Goal: Check status: Check status

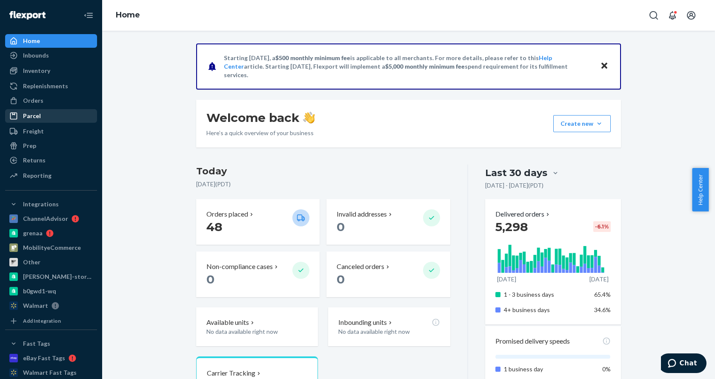
click at [35, 110] on div "Parcel" at bounding box center [51, 116] width 90 height 12
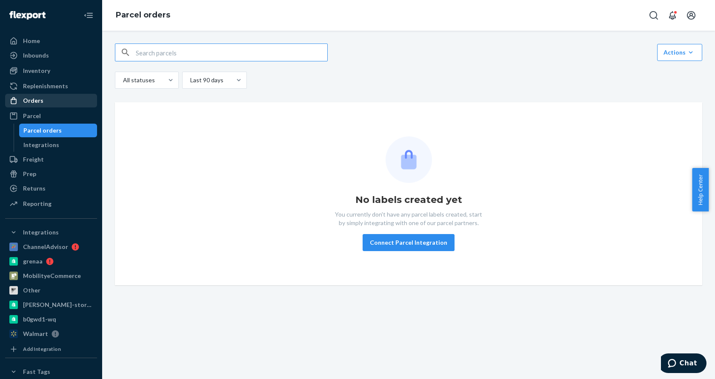
click at [36, 105] on div "Orders" at bounding box center [51, 101] width 90 height 12
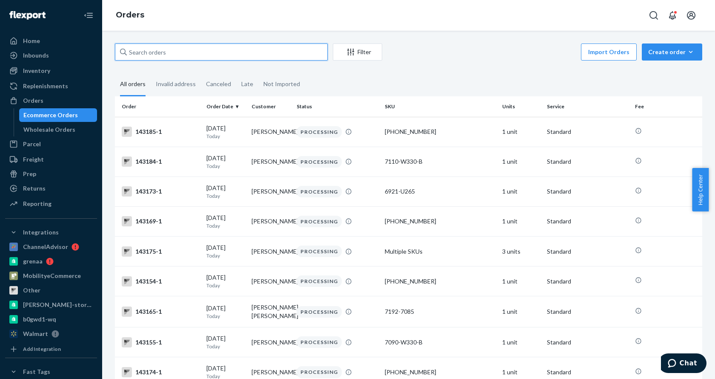
paste input "[PERSON_NAME]"
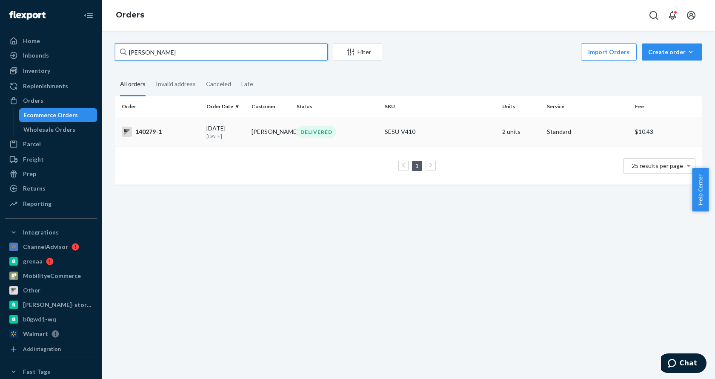
type input "[PERSON_NAME]"
click at [356, 132] on div "DELIVERED" at bounding box center [337, 131] width 85 height 11
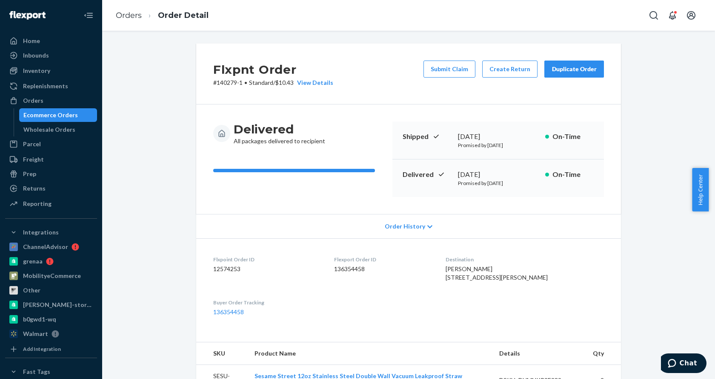
scroll to position [170, 0]
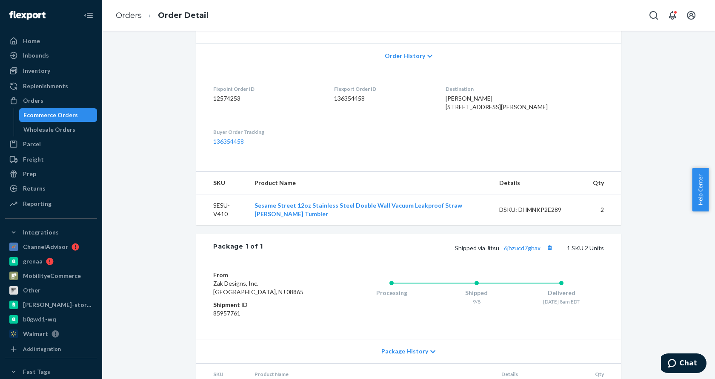
click at [525, 261] on div "Package 1 of 1 Shipped via [GEOGRAPHIC_DATA] 6jhzucd7ghax 1 SKU 2 Units" at bounding box center [408, 247] width 425 height 28
click at [525, 251] on link "6jhzucd7ghax" at bounding box center [522, 247] width 37 height 7
click at [28, 98] on div "Orders" at bounding box center [33, 100] width 20 height 9
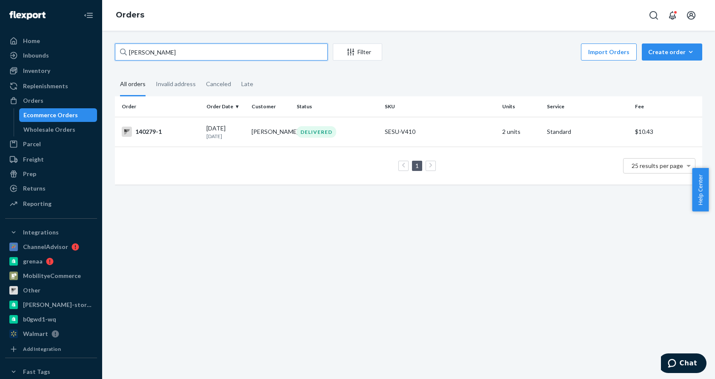
click at [186, 52] on input "[PERSON_NAME]" at bounding box center [221, 51] width 213 height 17
paste input "[PERSON_NAME]"
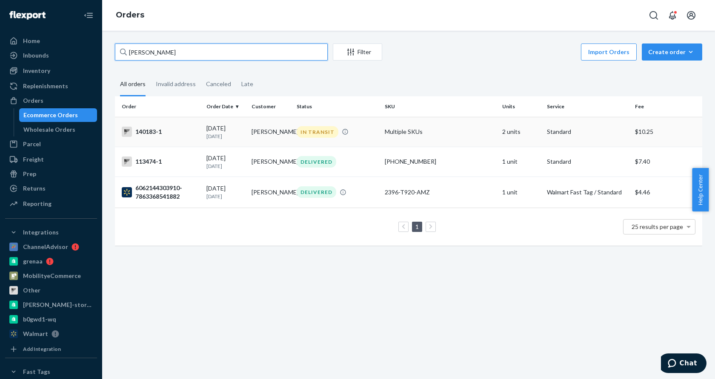
type input "[PERSON_NAME]"
click at [363, 144] on td "IN TRANSIT" at bounding box center [337, 132] width 88 height 30
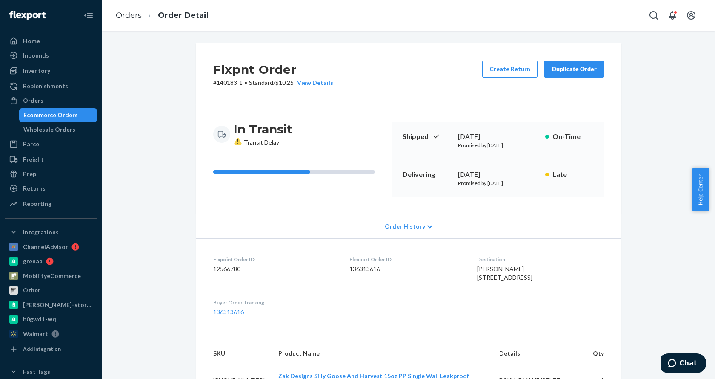
scroll to position [213, 0]
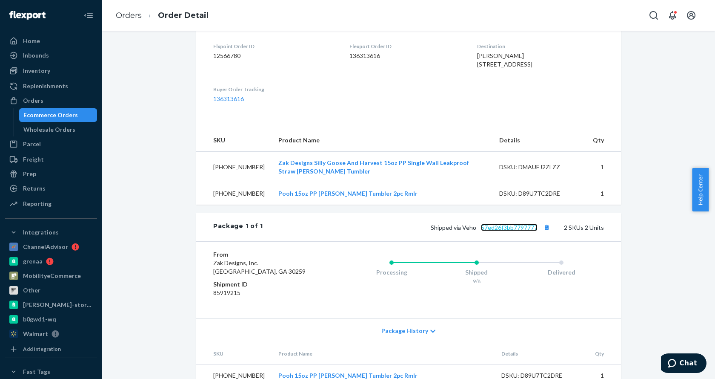
click at [491, 231] on link "57ed26f3bb7797777" at bounding box center [509, 227] width 57 height 7
click at [20, 100] on div at bounding box center [16, 100] width 14 height 9
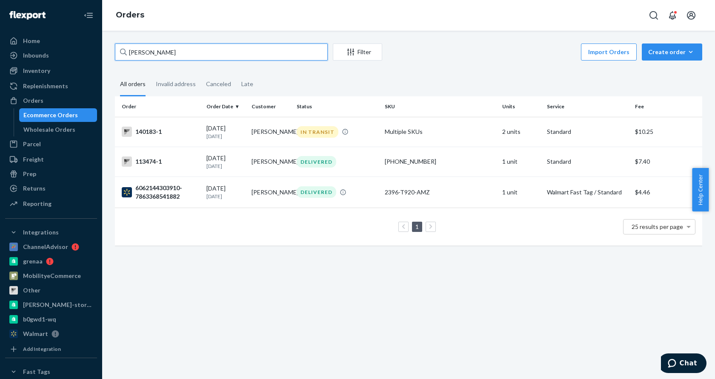
click at [187, 50] on input "[PERSON_NAME]" at bounding box center [221, 51] width 213 height 17
paste input "[PERSON_NAME]"
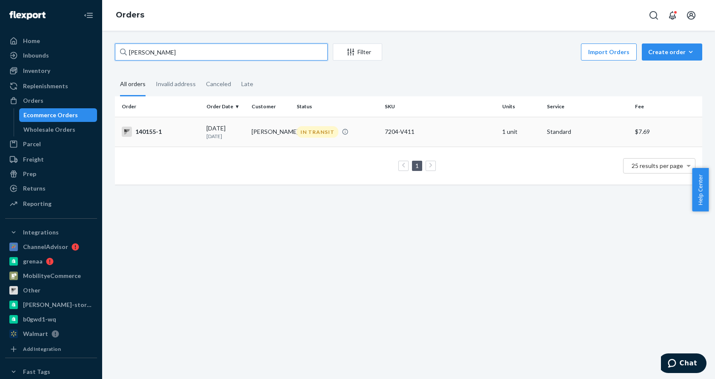
type input "[PERSON_NAME]"
click at [350, 132] on div "IN TRANSIT" at bounding box center [337, 131] width 85 height 11
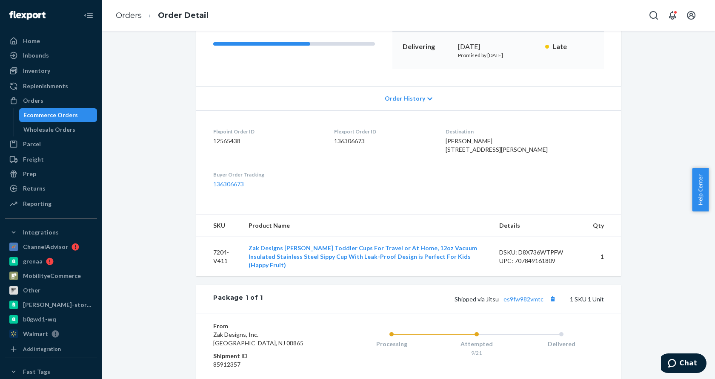
scroll to position [234, 0]
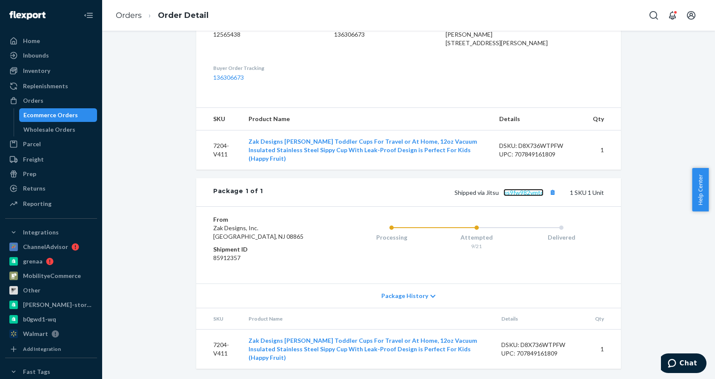
click at [536, 196] on link "es9fw982vmtc" at bounding box center [524, 192] width 40 height 7
click at [46, 103] on div "Orders" at bounding box center [51, 101] width 90 height 12
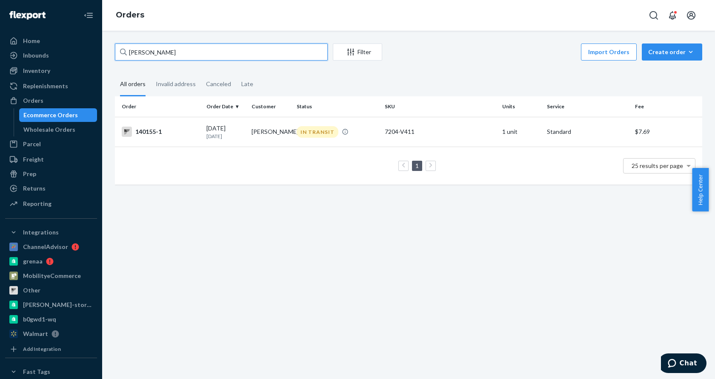
click at [187, 55] on input "[PERSON_NAME]" at bounding box center [221, 51] width 213 height 17
click at [184, 56] on input "[PERSON_NAME]" at bounding box center [221, 51] width 213 height 17
paste input "[PERSON_NAME]"
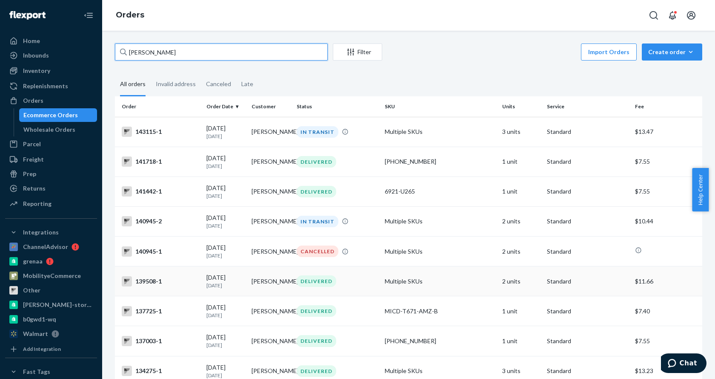
type input "[PERSON_NAME]"
click at [340, 287] on div "DELIVERED" at bounding box center [337, 280] width 85 height 11
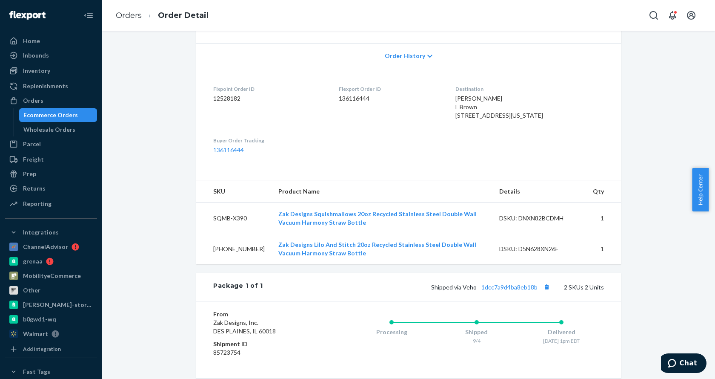
scroll to position [313, 0]
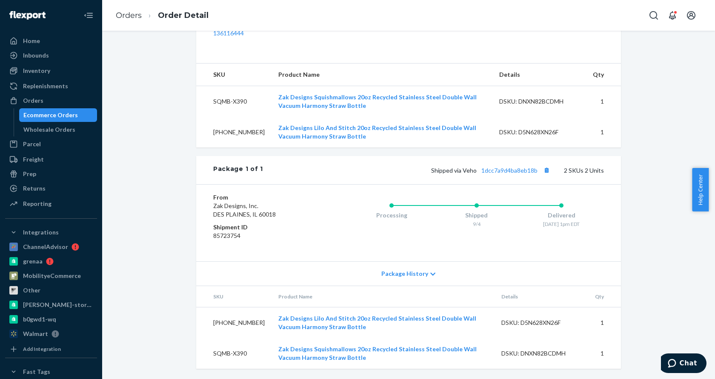
click at [511, 175] on div "Shipped via Veho 1dcc7a9d4ba8eb18b 2 SKUs 2 Units" at bounding box center [433, 169] width 341 height 11
click at [509, 169] on link "1dcc7a9d4ba8eb18b" at bounding box center [510, 170] width 56 height 7
